Goal: Task Accomplishment & Management: Use online tool/utility

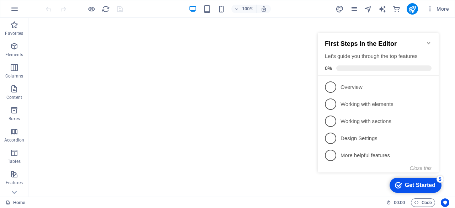
click at [429, 40] on icon "Minimize checklist" at bounding box center [429, 43] width 6 height 6
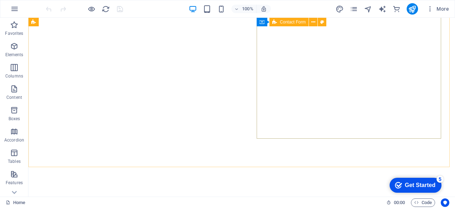
click at [293, 23] on span "Contact Form" at bounding box center [293, 22] width 26 height 4
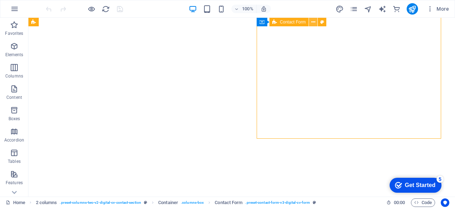
click at [316, 22] on button at bounding box center [313, 22] width 9 height 9
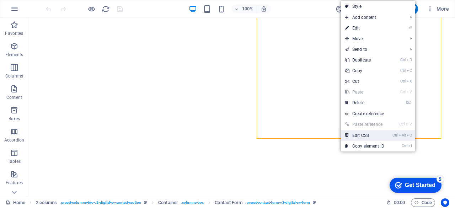
click at [370, 135] on link "Ctrl Alt C Edit CSS" at bounding box center [365, 135] width 48 height 11
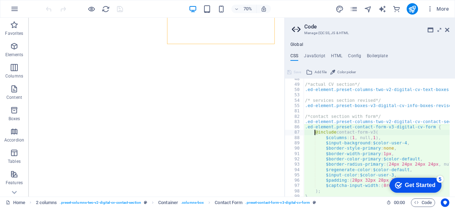
scroll to position [130, 0]
click at [363, 148] on div "/*actual CV section*/ .ed-element.preset-columns-two-v2-digital-cv-text-boxes {…" at bounding box center [385, 137] width 163 height 123
type textarea "$border-style-primary: none,"
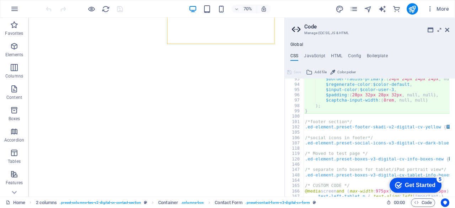
scroll to position [216, 0]
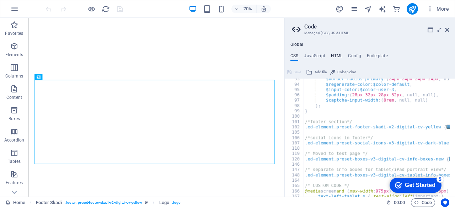
click at [335, 55] on h4 "HTML" at bounding box center [337, 57] width 12 height 8
type textarea "<a href="#main-content" class="wv-link-content button">Skip to main content</a>"
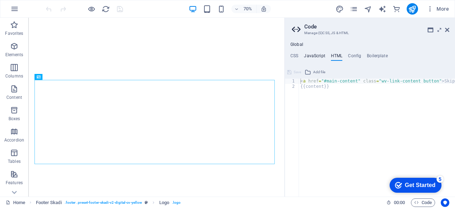
click at [310, 55] on h4 "JavaScript" at bounding box center [314, 57] width 21 height 8
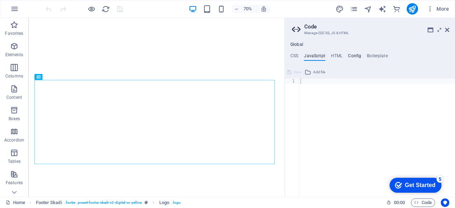
click at [356, 58] on h4 "Config" at bounding box center [354, 57] width 13 height 8
type textarea "$color-background: #d7f2d5;"
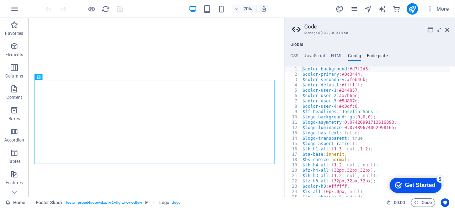
click at [375, 55] on h4 "Boilerplate" at bounding box center [377, 57] width 21 height 8
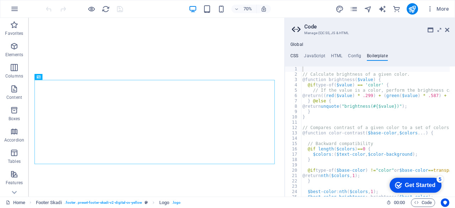
click at [293, 58] on h4 "CSS" at bounding box center [295, 57] width 8 height 8
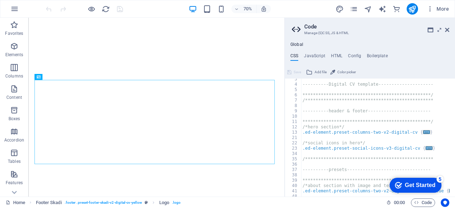
scroll to position [0, 0]
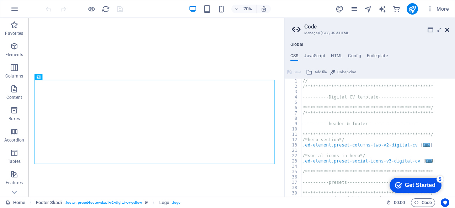
click at [449, 28] on icon at bounding box center [447, 30] width 4 height 6
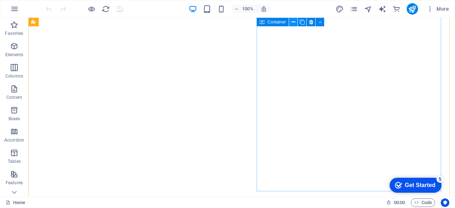
click at [296, 22] on button at bounding box center [293, 22] width 9 height 9
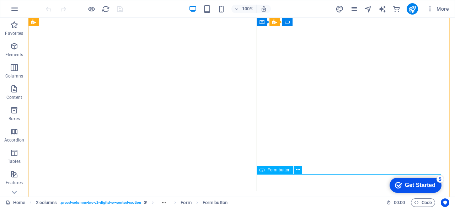
click at [287, 171] on span "Form button" at bounding box center [279, 170] width 23 height 4
select select "px"
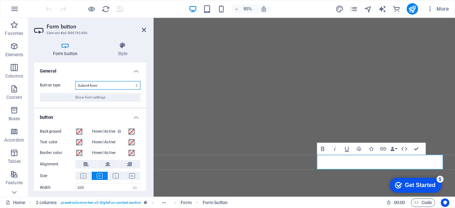
click at [129, 85] on select "Submit form Reset form No action" at bounding box center [107, 85] width 65 height 9
click at [128, 85] on select "Submit form Reset form No action" at bounding box center [107, 85] width 65 height 9
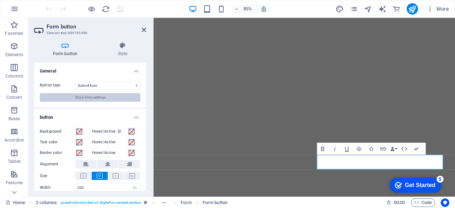
click at [112, 99] on button "Show form settings" at bounding box center [90, 97] width 101 height 9
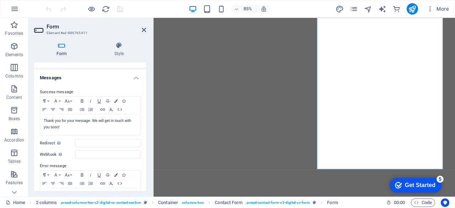
scroll to position [30, 0]
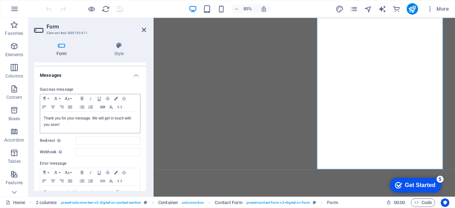
click at [102, 107] on icon "button" at bounding box center [103, 107] width 9 height 6
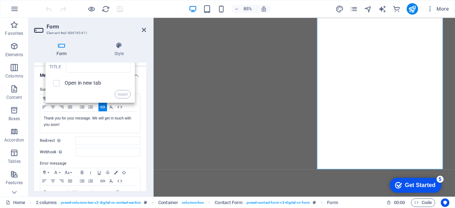
click at [146, 131] on div "Form Style General Title Define a name for the form. General form Messages Succ…" at bounding box center [89, 116] width 123 height 160
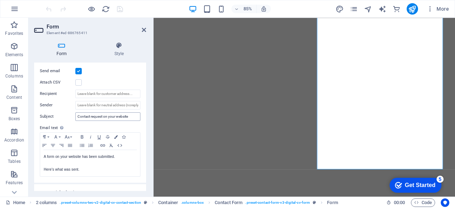
scroll to position [181, 0]
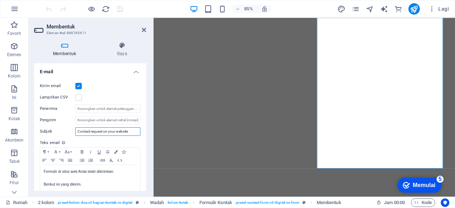
drag, startPoint x: 131, startPoint y: 130, endPoint x: 73, endPoint y: 137, distance: 58.4
click at [73, 137] on div "Kirim email Lampirkan CSV Penerima Pengirim Subjek Contact request on your webs…" at bounding box center [90, 137] width 112 height 122
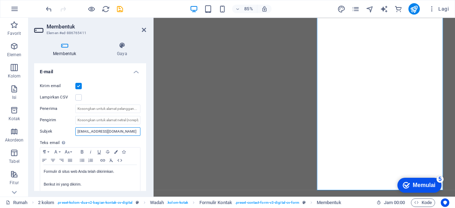
type input "[EMAIL_ADDRESS][DOMAIN_NAME]"
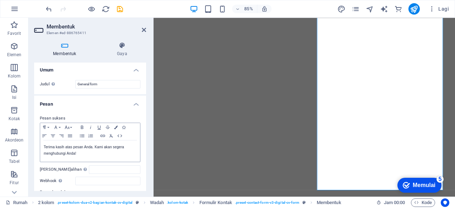
scroll to position [0, 0]
click at [144, 33] on header "Membentuk Elemen #ed-886765411" at bounding box center [90, 27] width 112 height 18
click at [145, 32] on icon at bounding box center [144, 30] width 4 height 6
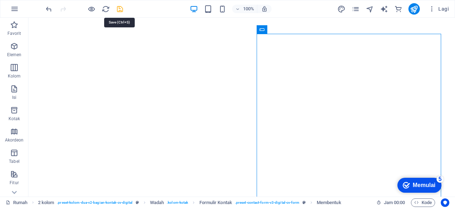
click at [118, 10] on icon "menyimpan" at bounding box center [120, 9] width 8 height 8
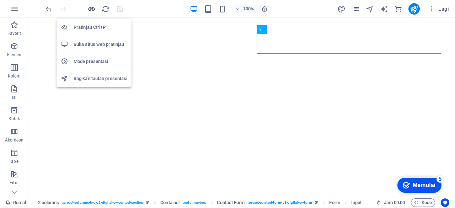
click at [92, 5] on icon "button" at bounding box center [92, 9] width 8 height 8
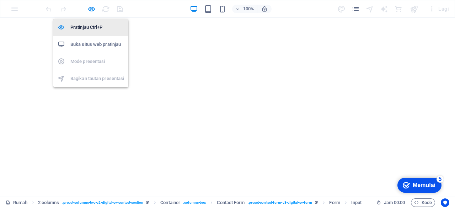
click at [99, 26] on font "Pratinjau Ctrl+P" at bounding box center [86, 27] width 32 height 5
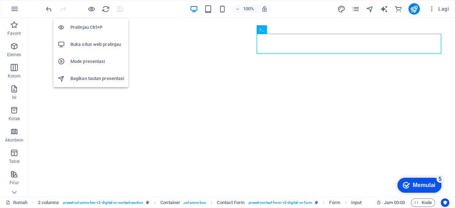
click at [99, 26] on font "Pratinjau Ctrl+P" at bounding box center [86, 27] width 32 height 5
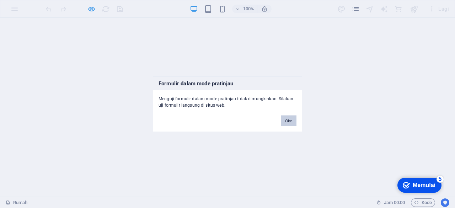
click at [289, 123] on button "Oke" at bounding box center [289, 120] width 16 height 11
click at [285, 121] on font "Oke" at bounding box center [288, 120] width 7 height 4
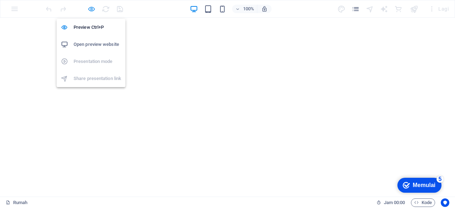
click at [91, 11] on icon "button" at bounding box center [92, 9] width 8 height 8
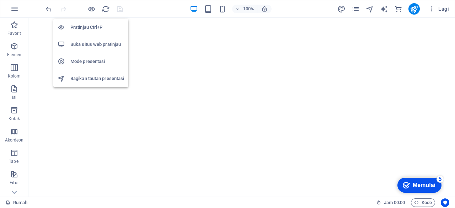
click at [105, 46] on font "Buka situs web pratinjau" at bounding box center [95, 44] width 51 height 5
